Goal: Task Accomplishment & Management: Manage account settings

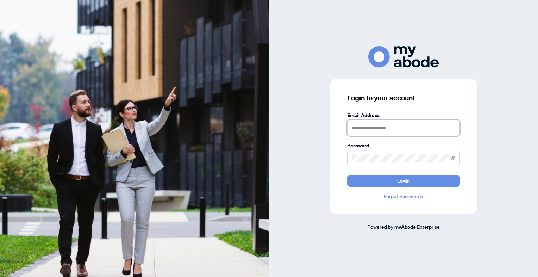
click at [362, 125] on input "text" at bounding box center [403, 128] width 113 height 16
type input "**********"
click at [347, 175] on button "Login" at bounding box center [403, 181] width 113 height 12
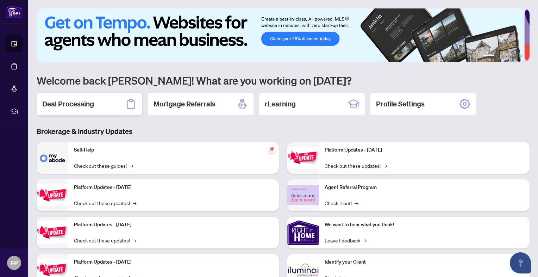
click at [52, 101] on h2 "Deal Processing" at bounding box center [68, 104] width 52 height 10
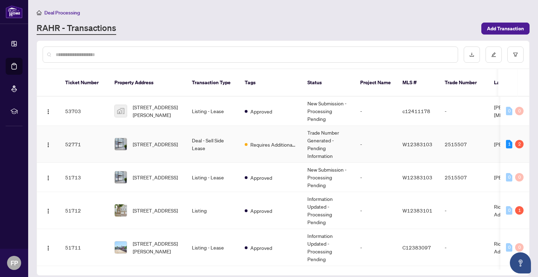
click at [312, 137] on td "Trade Number Generated - Pending Information" at bounding box center [328, 144] width 53 height 37
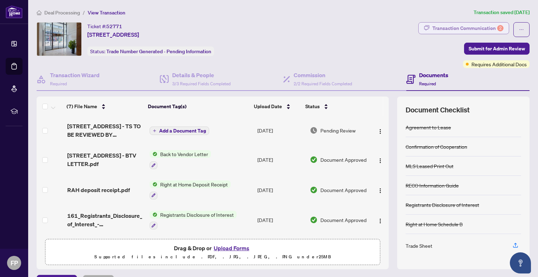
click at [454, 30] on div "Transaction Communication 2" at bounding box center [467, 28] width 71 height 11
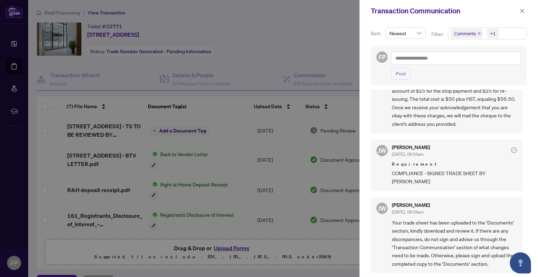
scroll to position [1, 0]
click at [286, 57] on div at bounding box center [269, 138] width 538 height 277
click at [524, 9] on icon "close" at bounding box center [522, 10] width 5 height 5
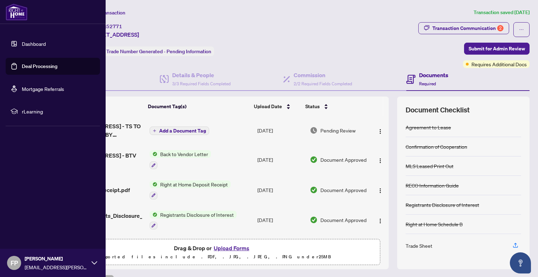
click at [35, 41] on link "Dashboard" at bounding box center [34, 43] width 24 height 6
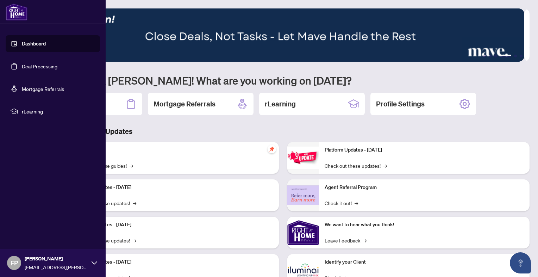
click at [37, 47] on link "Dashboard" at bounding box center [34, 43] width 24 height 6
click at [37, 40] on link "Dashboard" at bounding box center [34, 43] width 24 height 6
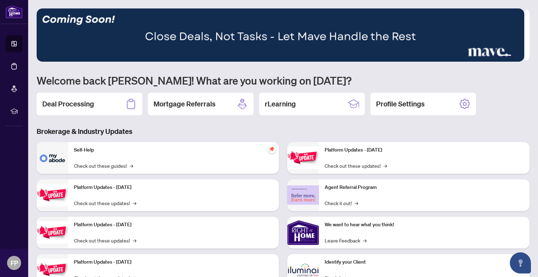
click at [258, 39] on img at bounding box center [280, 34] width 487 height 53
